Goal: Use online tool/utility: Utilize a website feature to perform a specific function

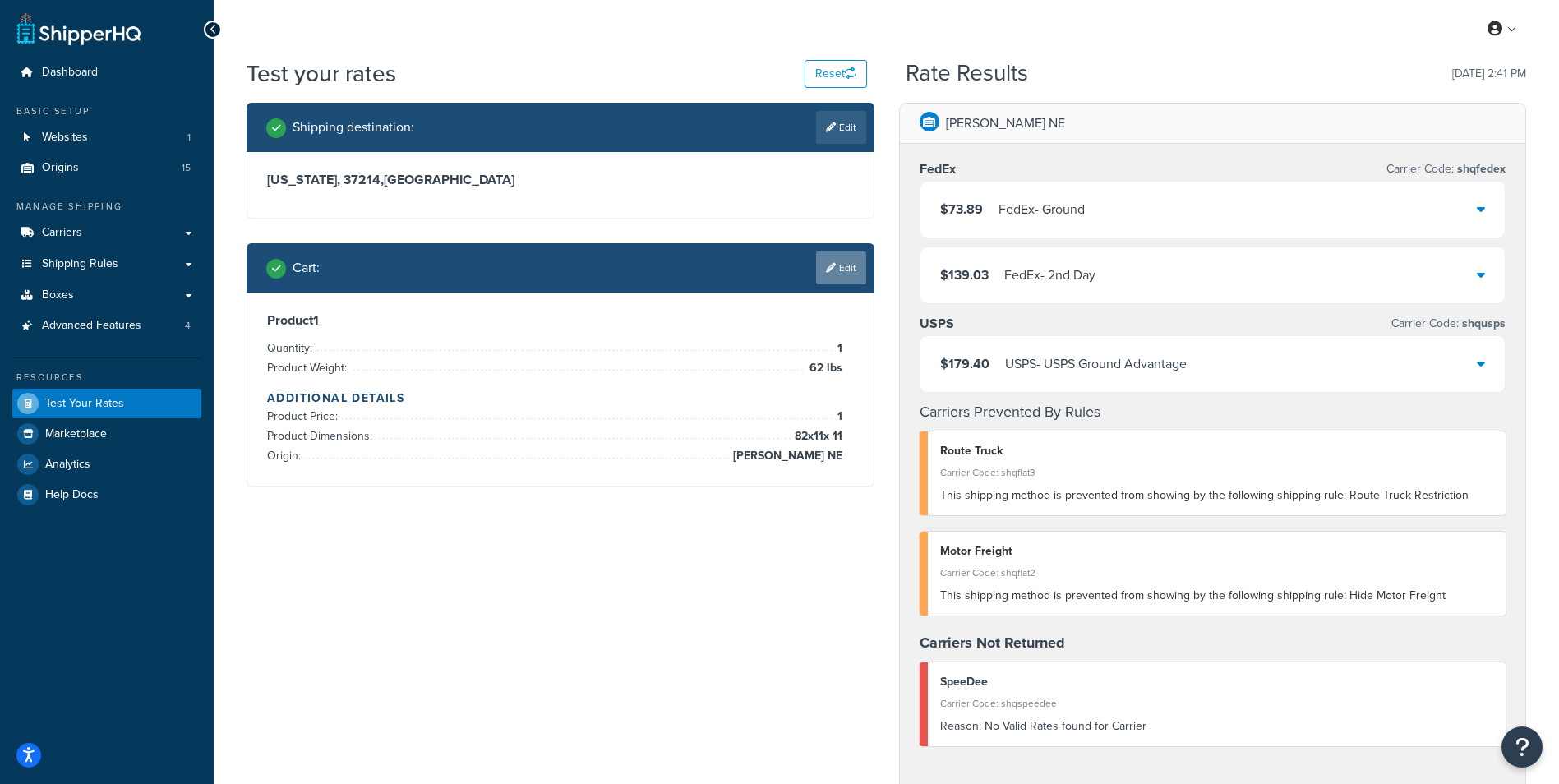
click at [842, 274] on link "Edit" at bounding box center [840, 268] width 50 height 33
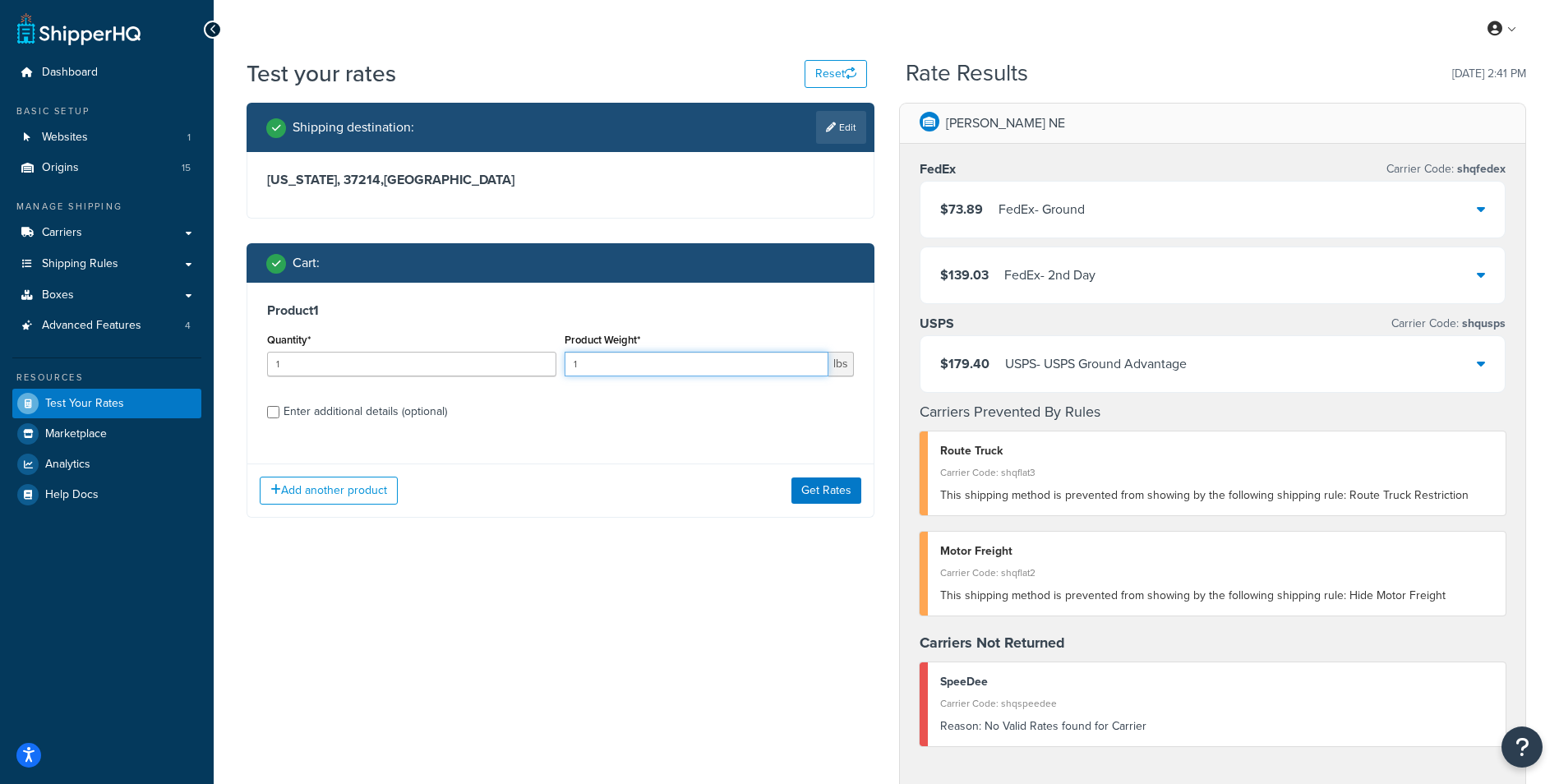
drag, startPoint x: 634, startPoint y: 357, endPoint x: 431, endPoint y: 336, distance: 204.1
click at [431, 336] on div "Quantity* 1 Product Weight* 1 lbs" at bounding box center [561, 359] width 595 height 60
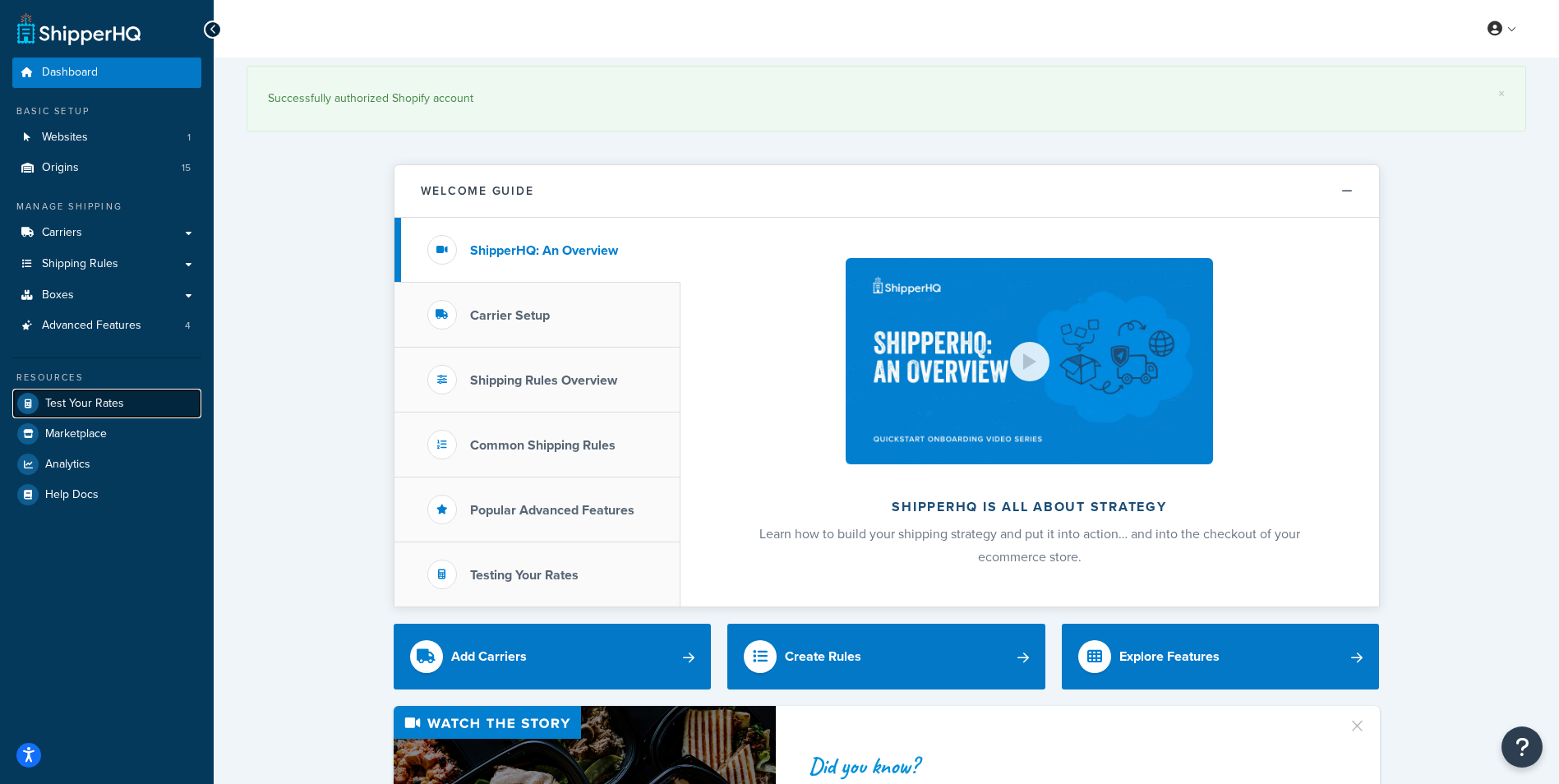
click at [78, 415] on link "Test Your Rates" at bounding box center [107, 403] width 189 height 30
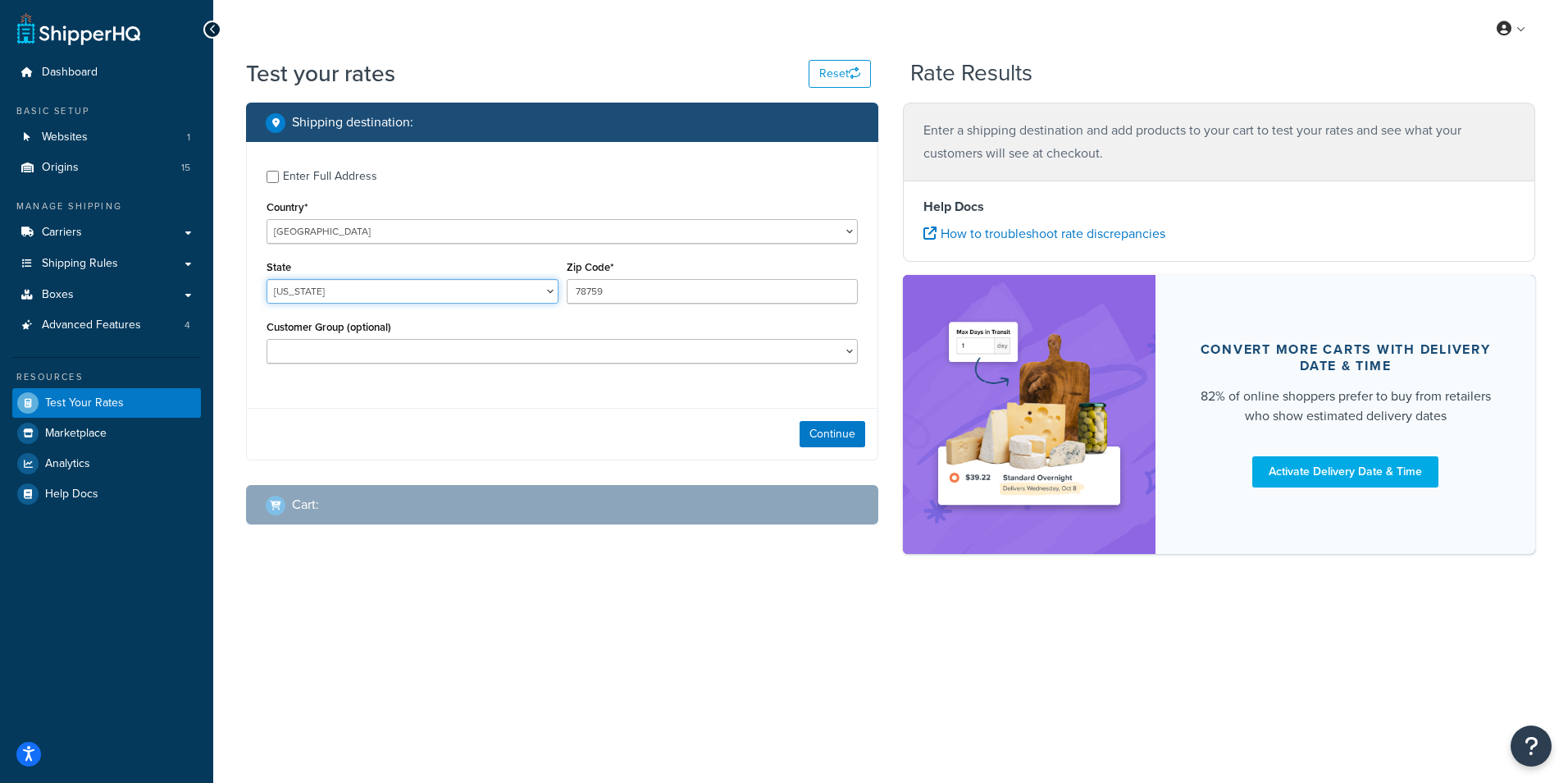
click at [546, 296] on select "[US_STATE] [US_STATE] [US_STATE] [US_STATE] [US_STATE] Armed Forces Americas Ar…" at bounding box center [412, 291] width 292 height 25
select select "TN"
click at [266, 279] on select "[US_STATE] [US_STATE] [US_STATE] [US_STATE] [US_STATE] Armed Forces Americas Ar…" at bounding box center [412, 291] width 292 height 25
drag, startPoint x: 626, startPoint y: 291, endPoint x: 305, endPoint y: 247, distance: 324.0
click at [305, 247] on div "Enter Full Address Country* [GEOGRAPHIC_DATA] [GEOGRAPHIC_DATA] [GEOGRAPHIC_DAT…" at bounding box center [562, 269] width 630 height 254
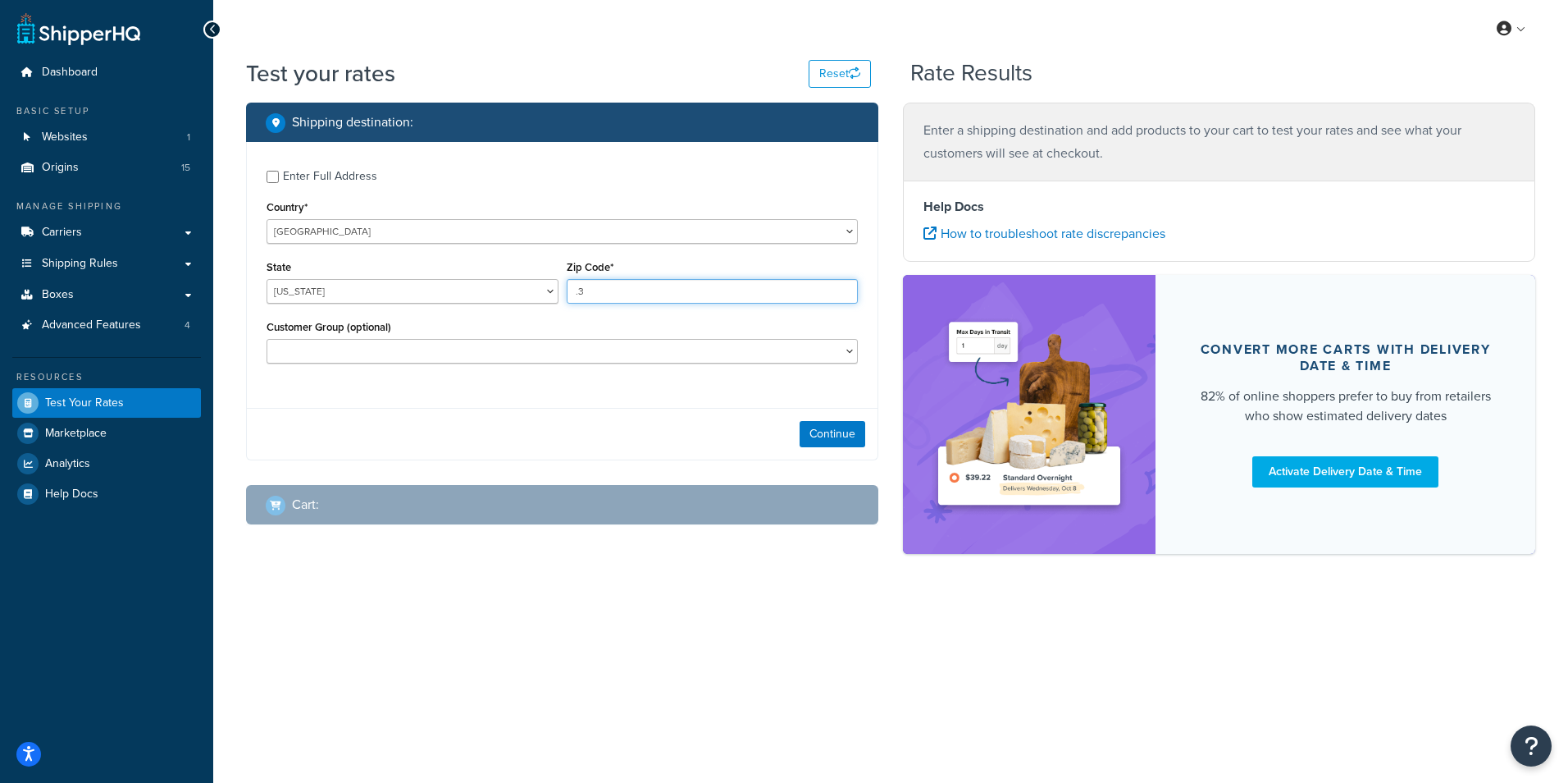
type input "."
type input "37214"
click at [831, 425] on button "Continue" at bounding box center [832, 434] width 66 height 26
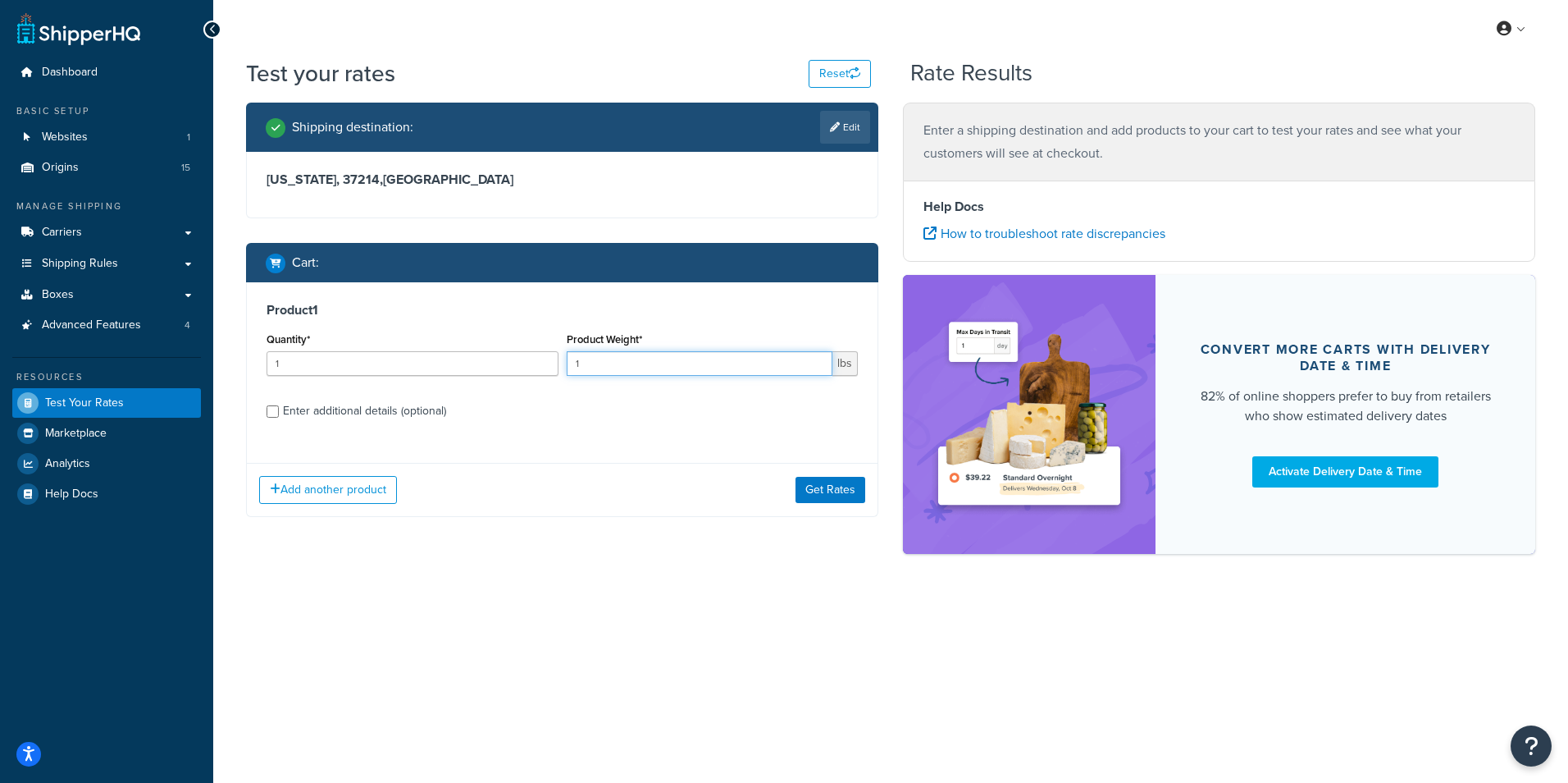
drag, startPoint x: 700, startPoint y: 376, endPoint x: 514, endPoint y: 357, distance: 187.0
click at [524, 356] on div "Quantity* 1 Product Weight* 1 lbs" at bounding box center [562, 358] width 600 height 60
type input "50"
click at [834, 477] on button "Get Rates" at bounding box center [830, 489] width 70 height 26
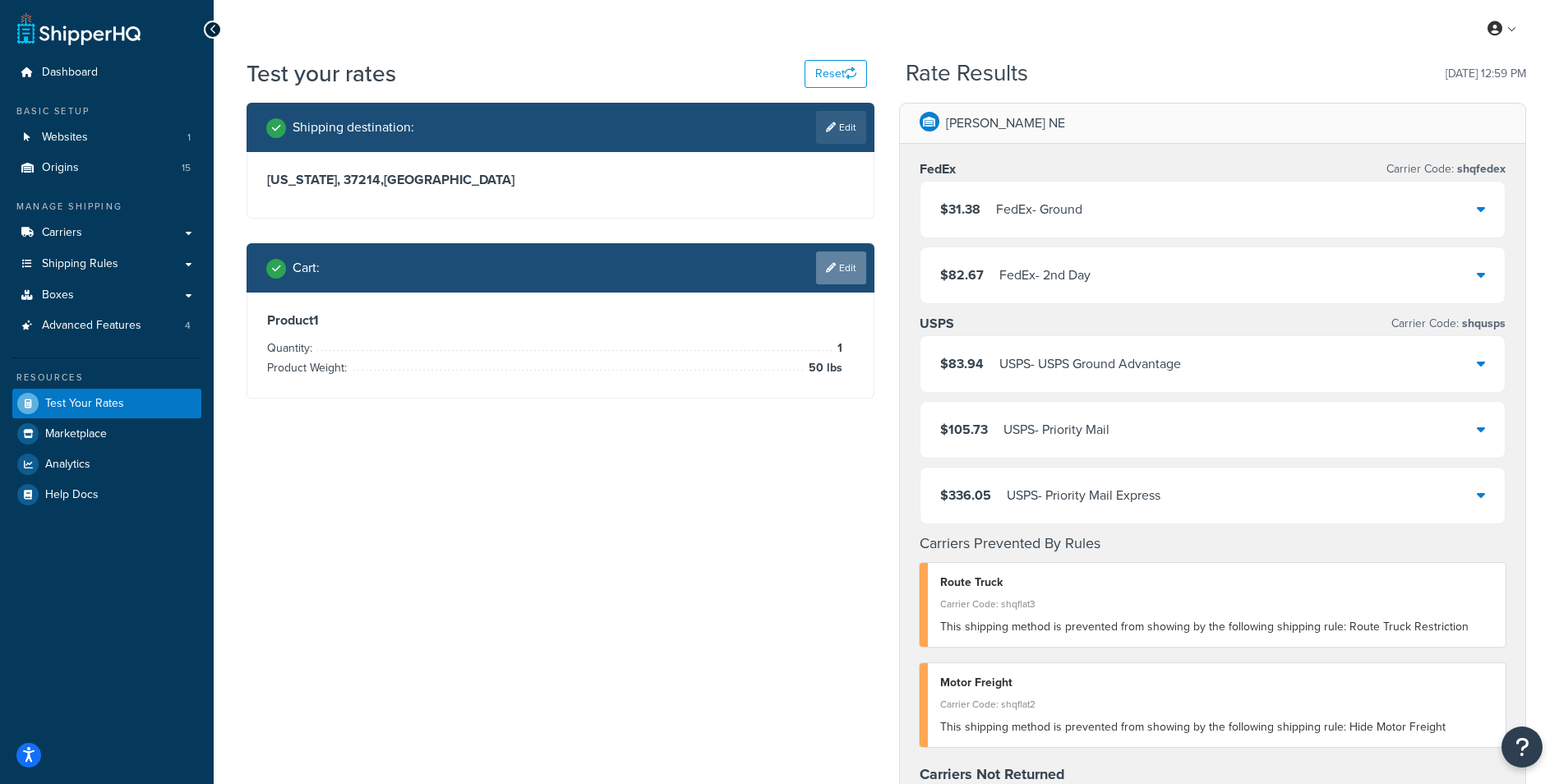
click at [852, 273] on link "Edit" at bounding box center [840, 268] width 50 height 33
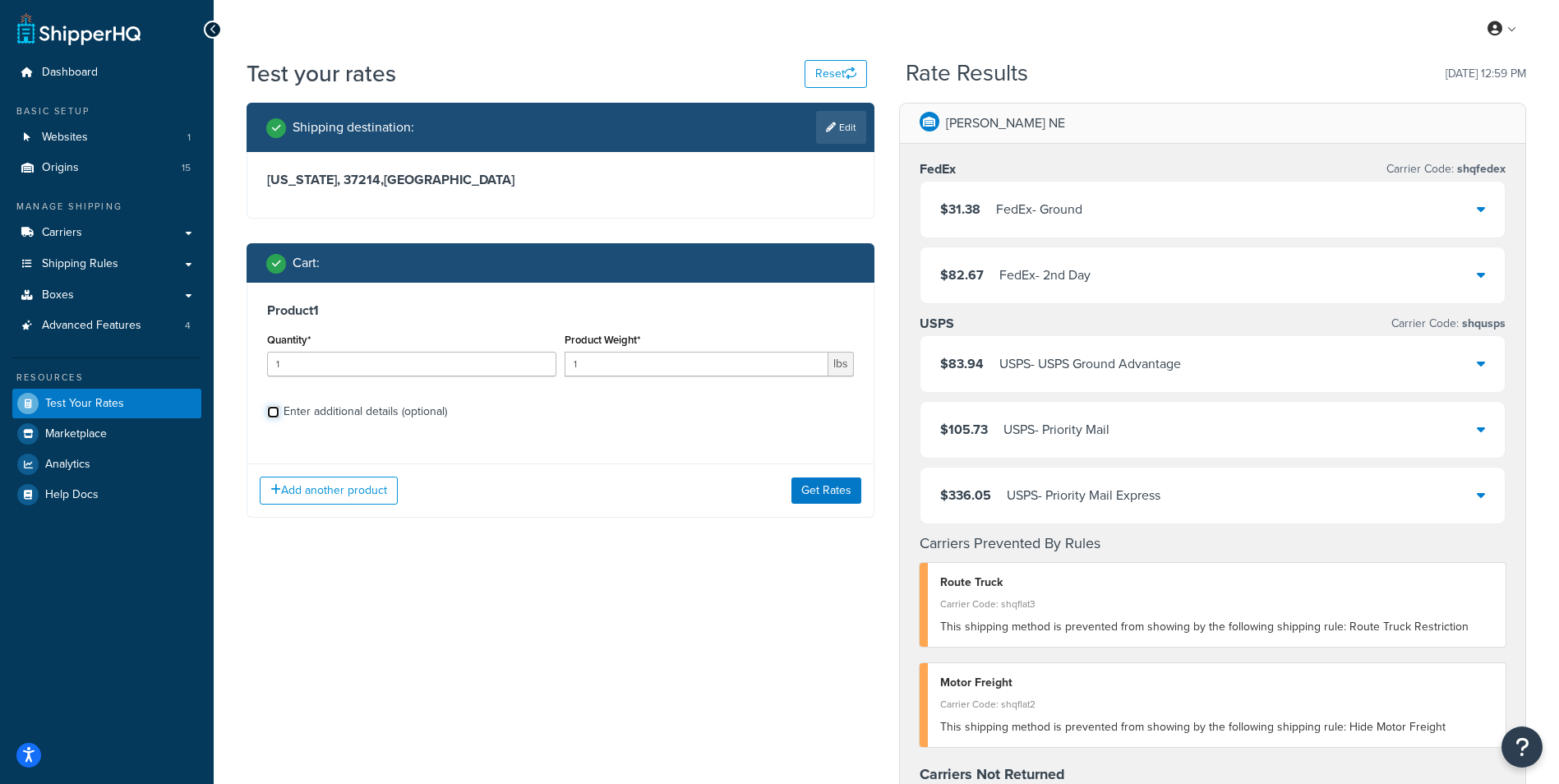
click at [276, 413] on input "Enter additional details (optional)" at bounding box center [273, 412] width 12 height 12
checkbox input "true"
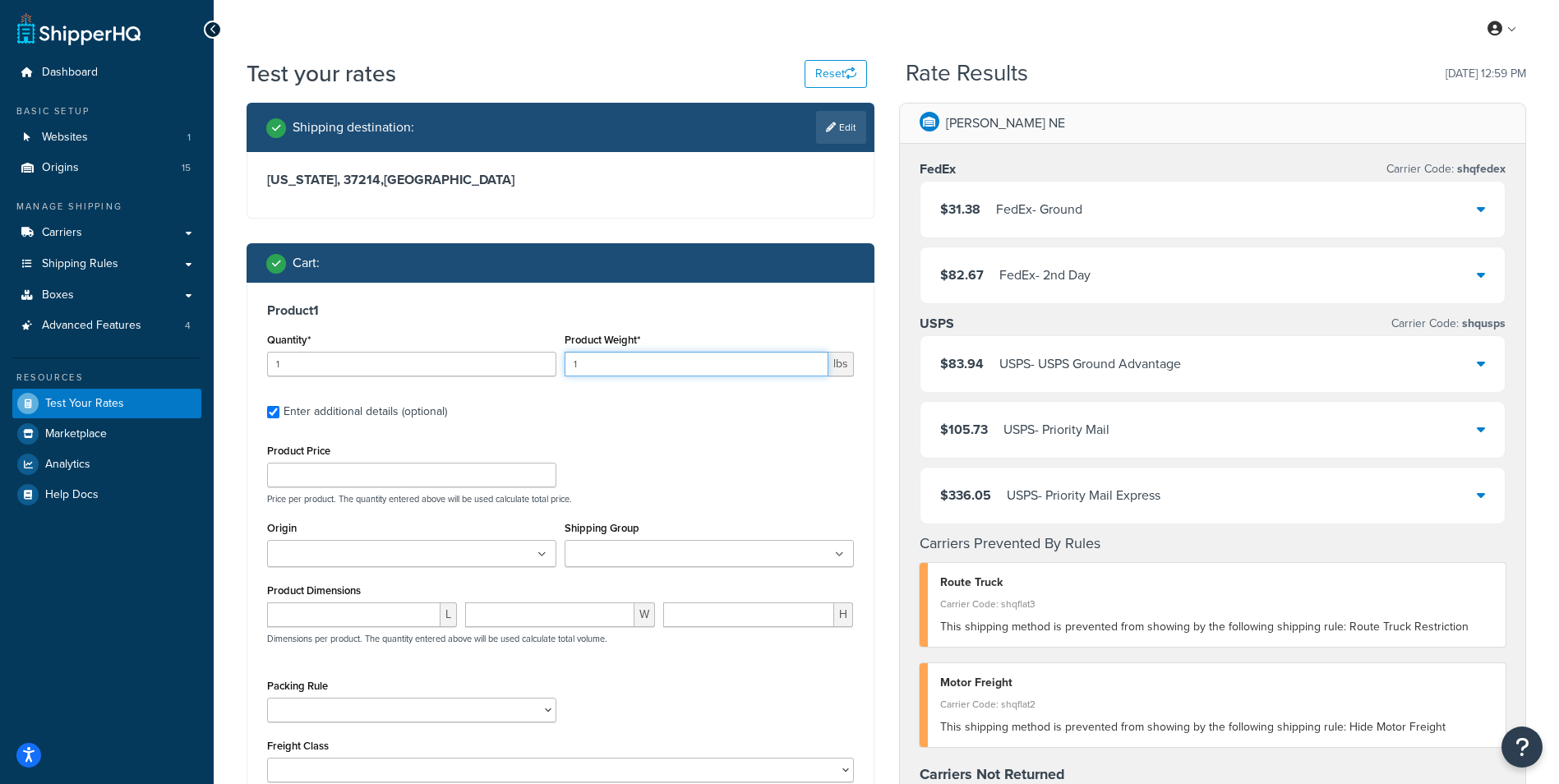
drag, startPoint x: 608, startPoint y: 368, endPoint x: 488, endPoint y: 360, distance: 120.3
click at [488, 360] on div "Quantity* 1 Product Weight* 1 lbs" at bounding box center [561, 359] width 595 height 60
type input "50"
click at [357, 617] on input "number" at bounding box center [353, 614] width 173 height 25
type input "18"
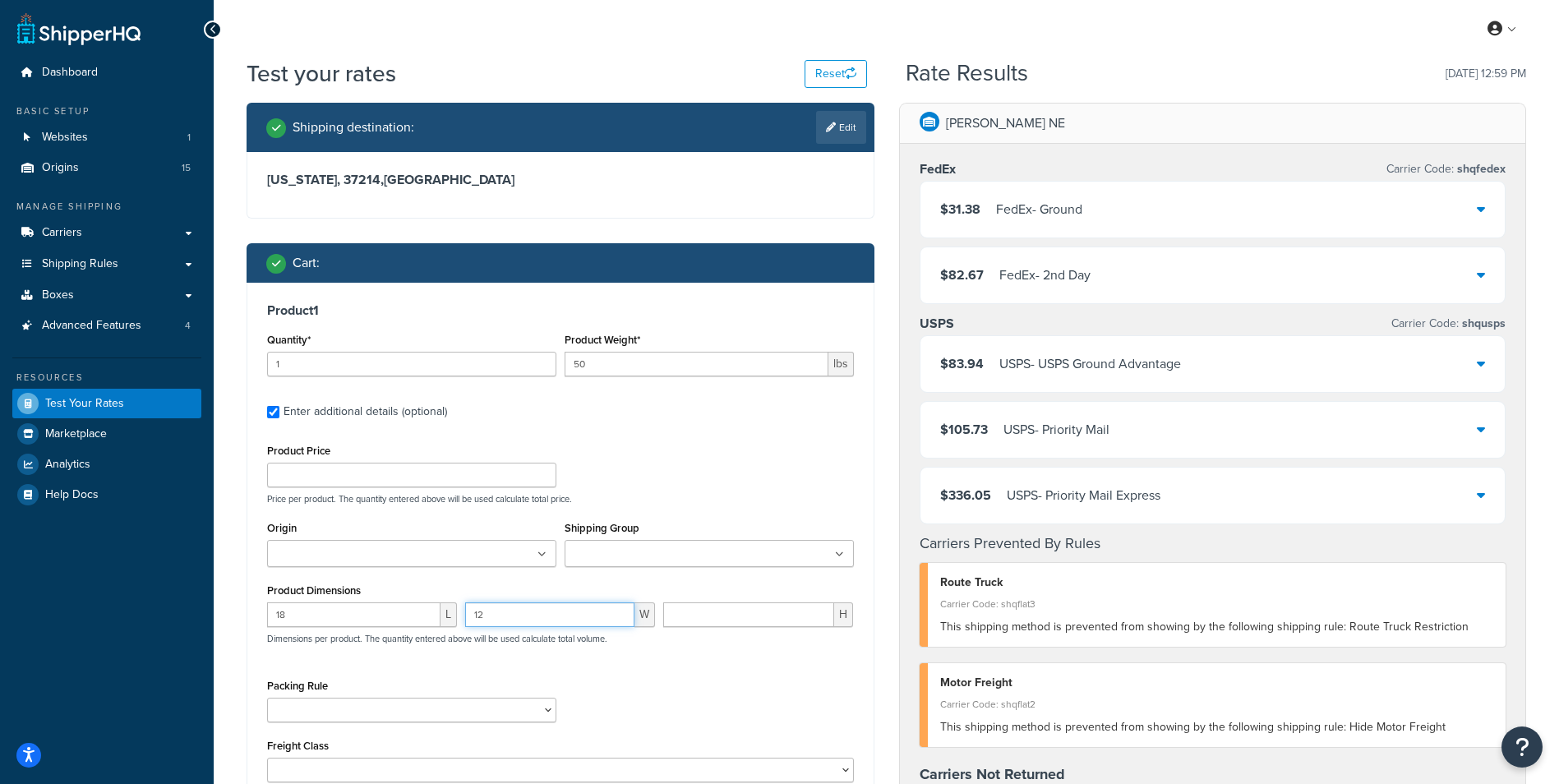
type input "12"
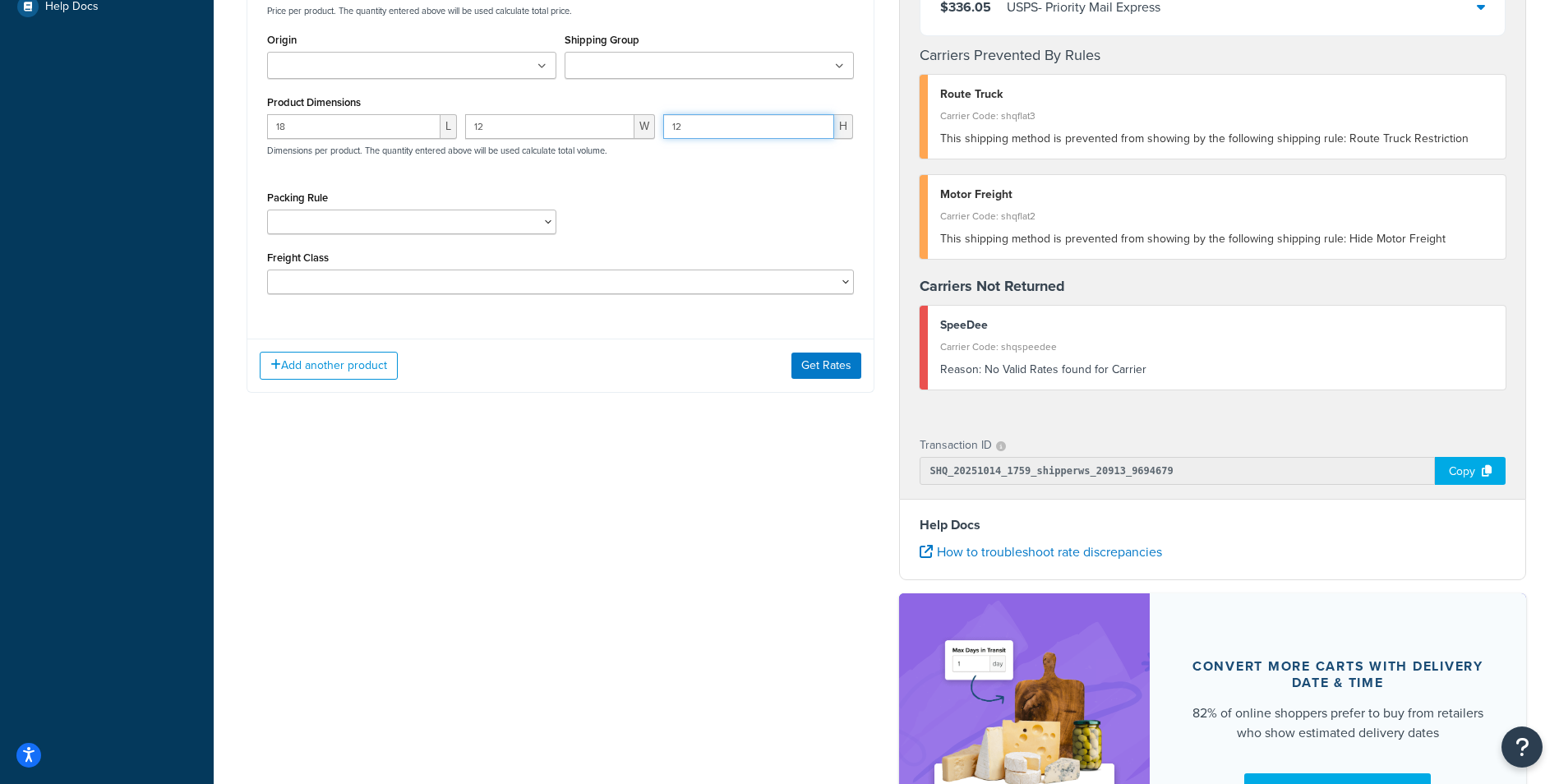
scroll to position [493, 0]
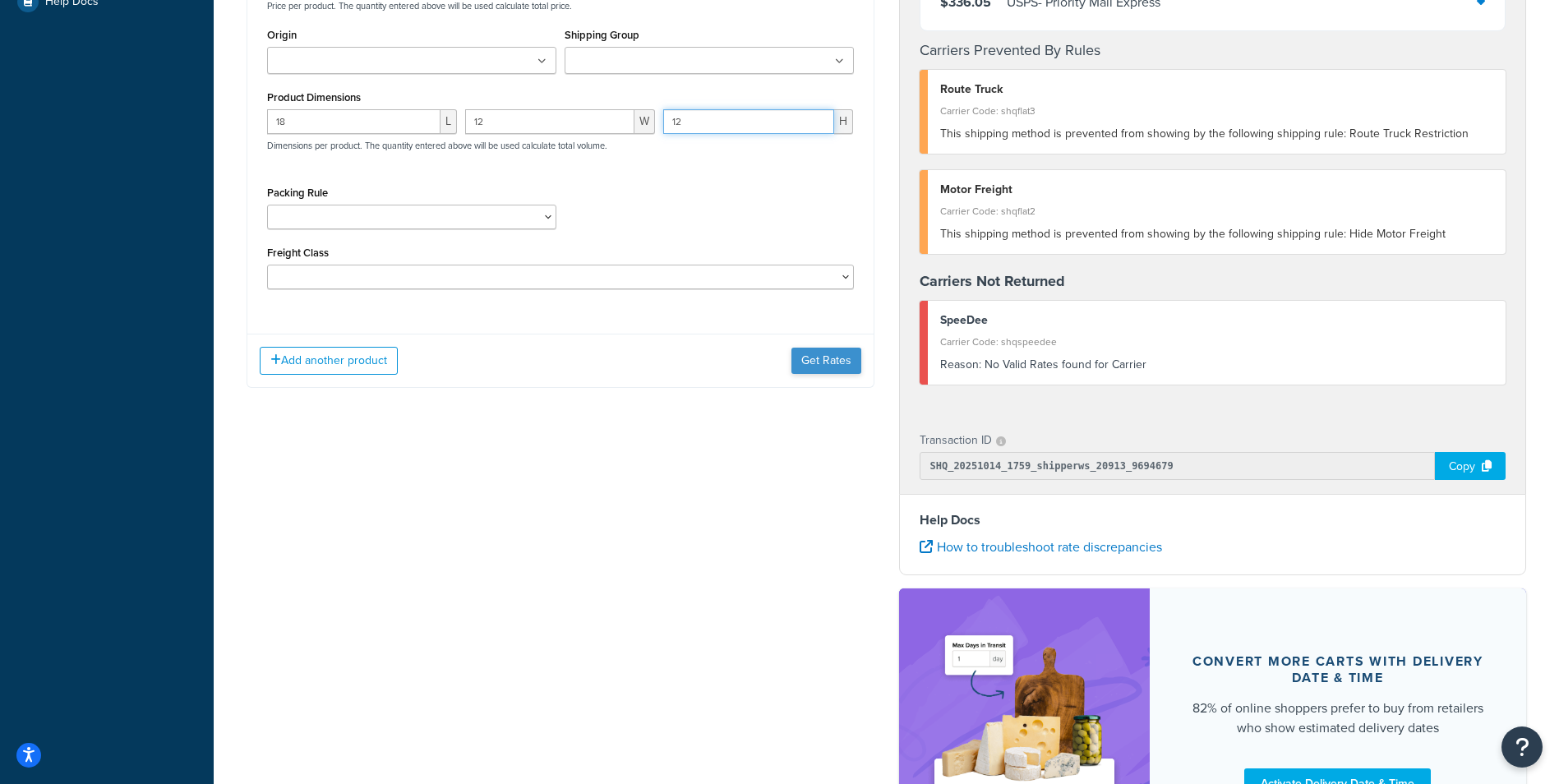
type input "12"
click at [822, 361] on button "Get Rates" at bounding box center [826, 360] width 70 height 26
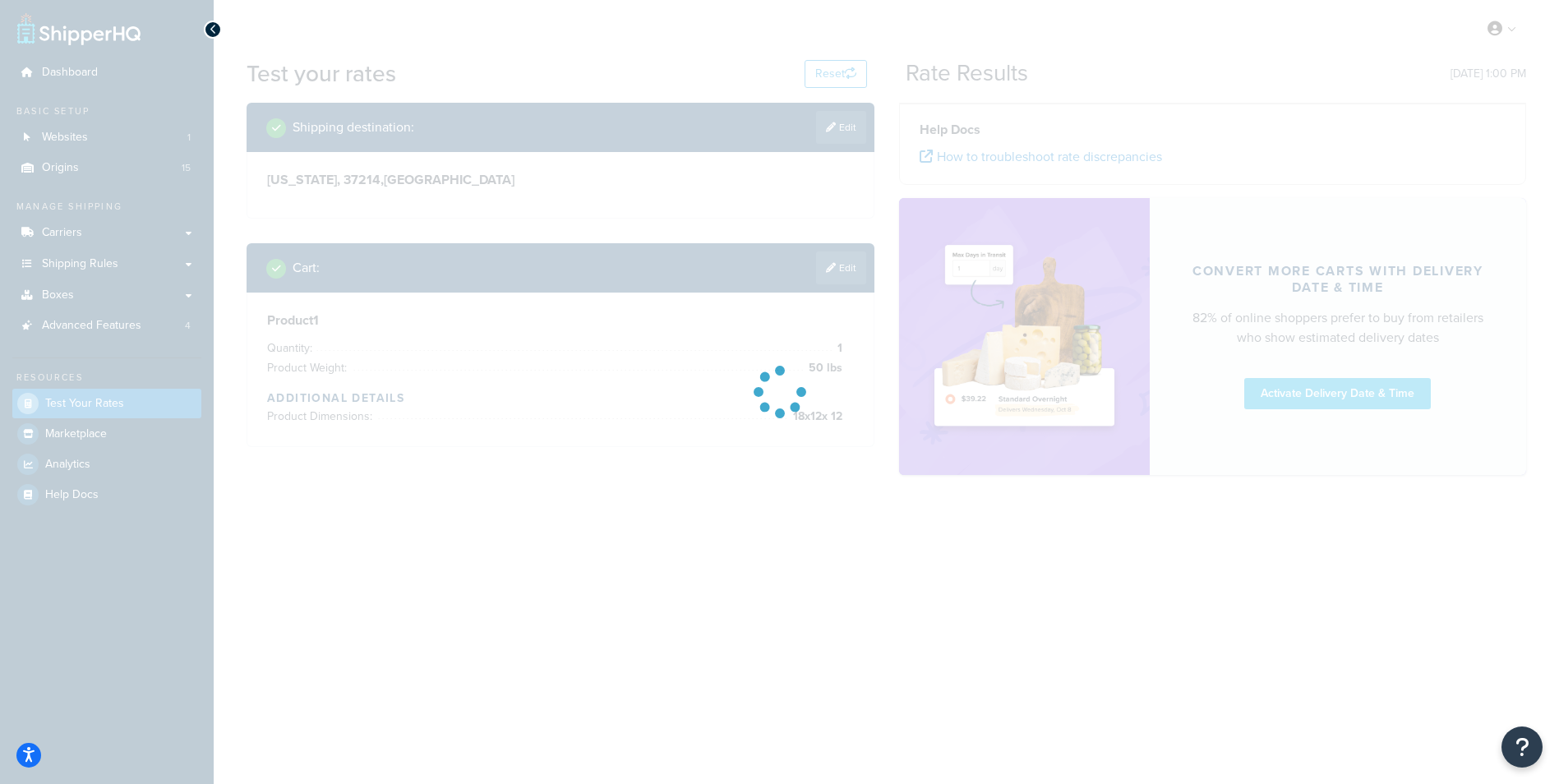
scroll to position [0, 0]
